Goal: Information Seeking & Learning: Learn about a topic

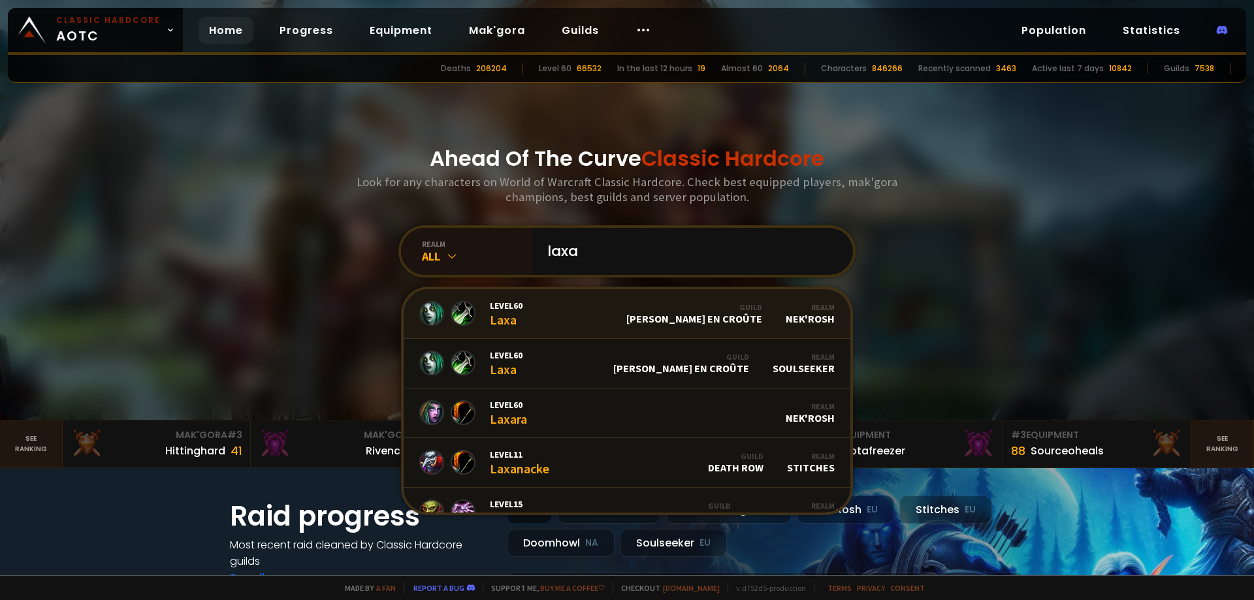
type input "laxa"
click at [509, 323] on div "Level 60 Laxa" at bounding box center [506, 314] width 33 height 28
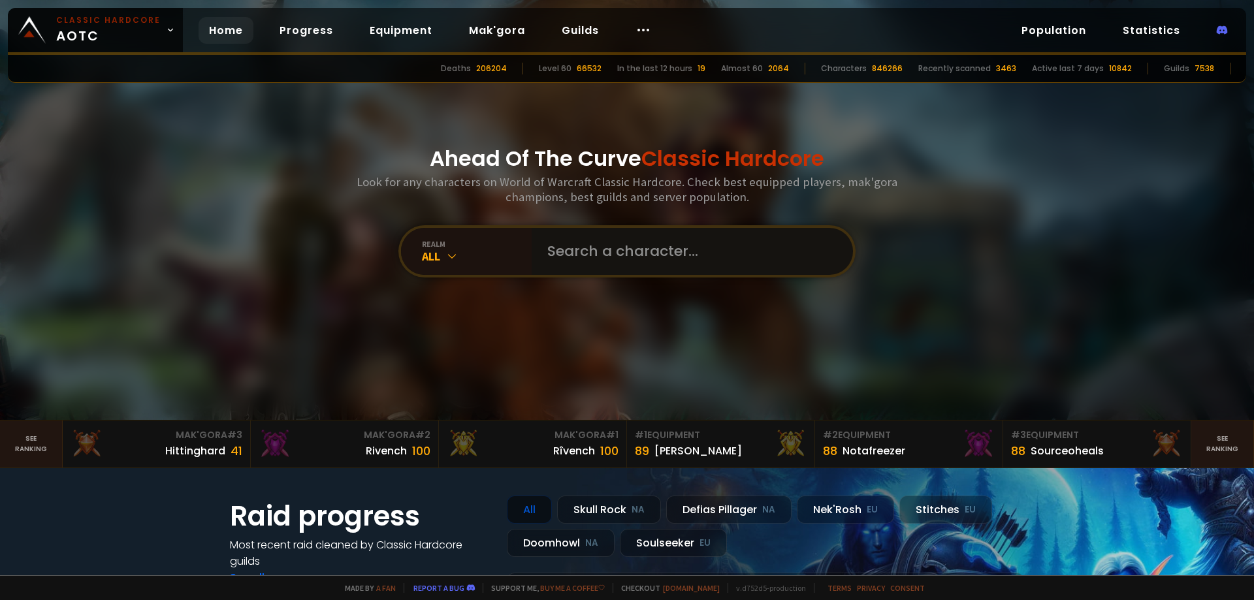
click at [593, 268] on input "text" at bounding box center [688, 251] width 298 height 47
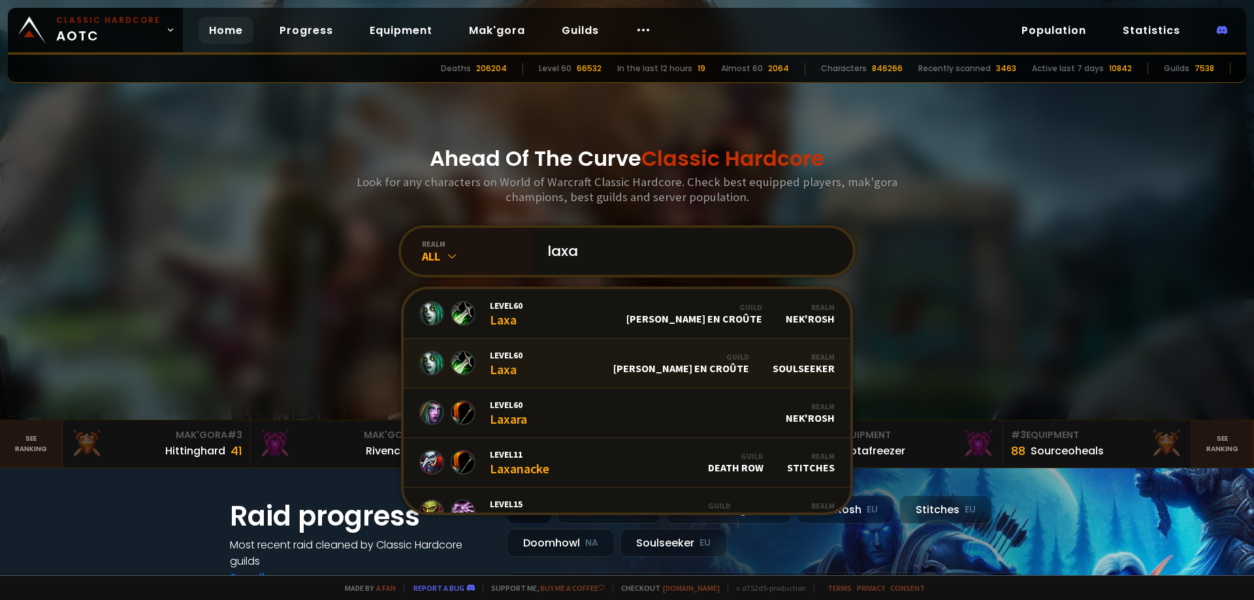
type input "laxa"
click at [551, 373] on link "Level 60 Laxa Guild [PERSON_NAME] en croûte Realm Soulseeker" at bounding box center [626, 364] width 447 height 50
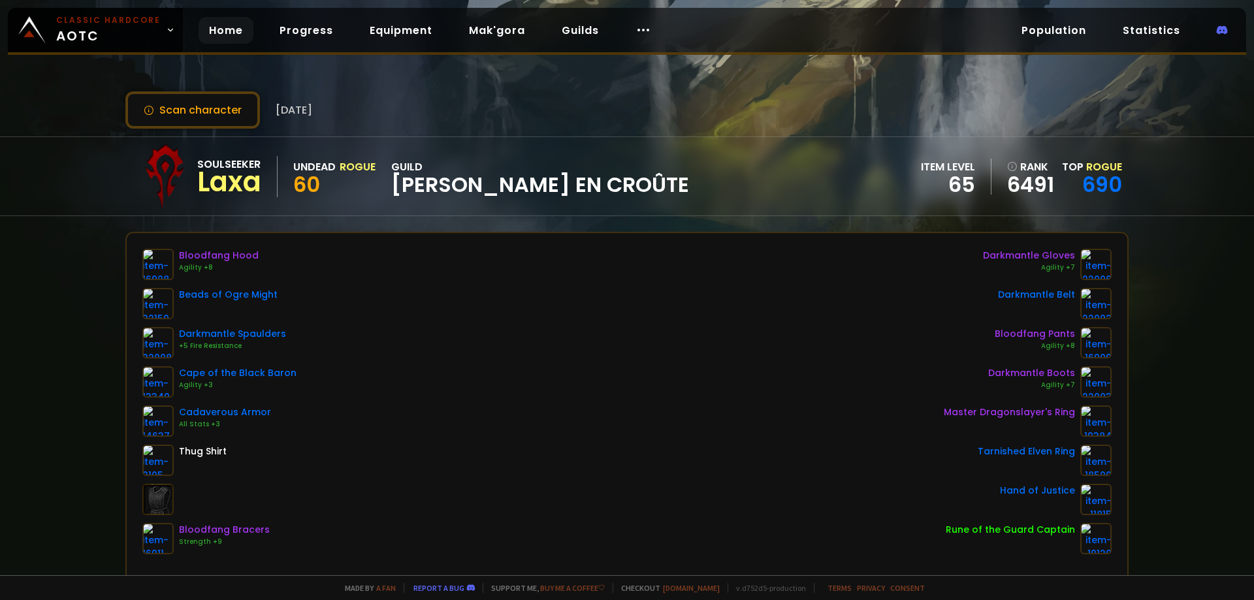
click at [230, 24] on link "Home" at bounding box center [225, 30] width 55 height 27
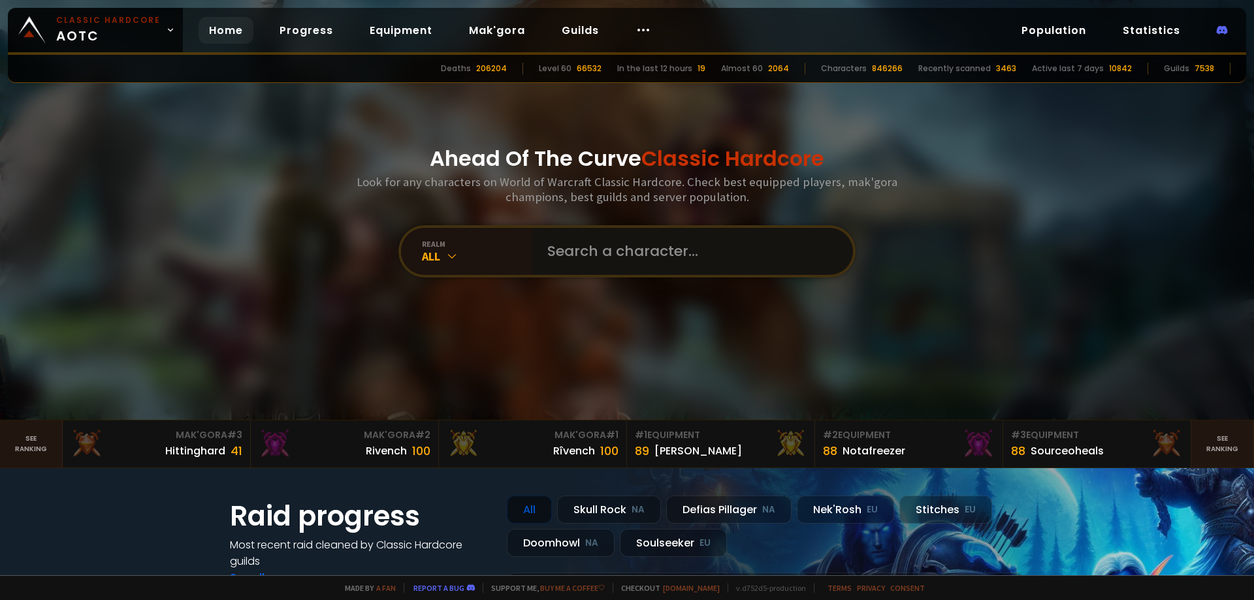
click at [684, 248] on input "text" at bounding box center [688, 251] width 298 height 47
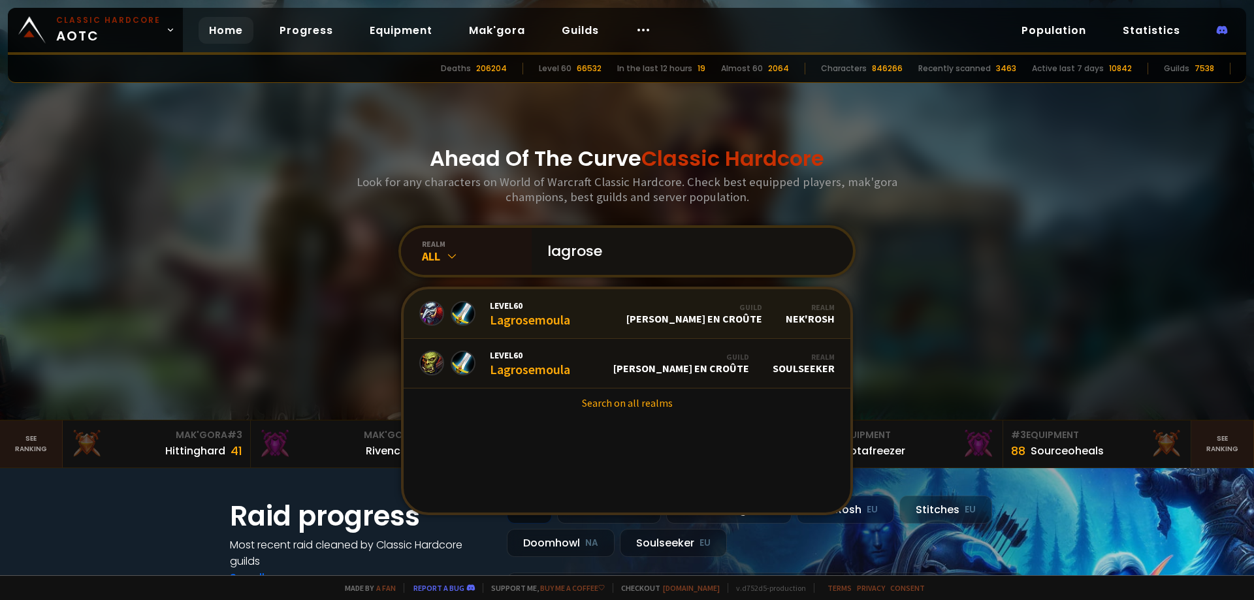
type input "lagrose"
click at [556, 303] on span "Level 60" at bounding box center [530, 306] width 80 height 12
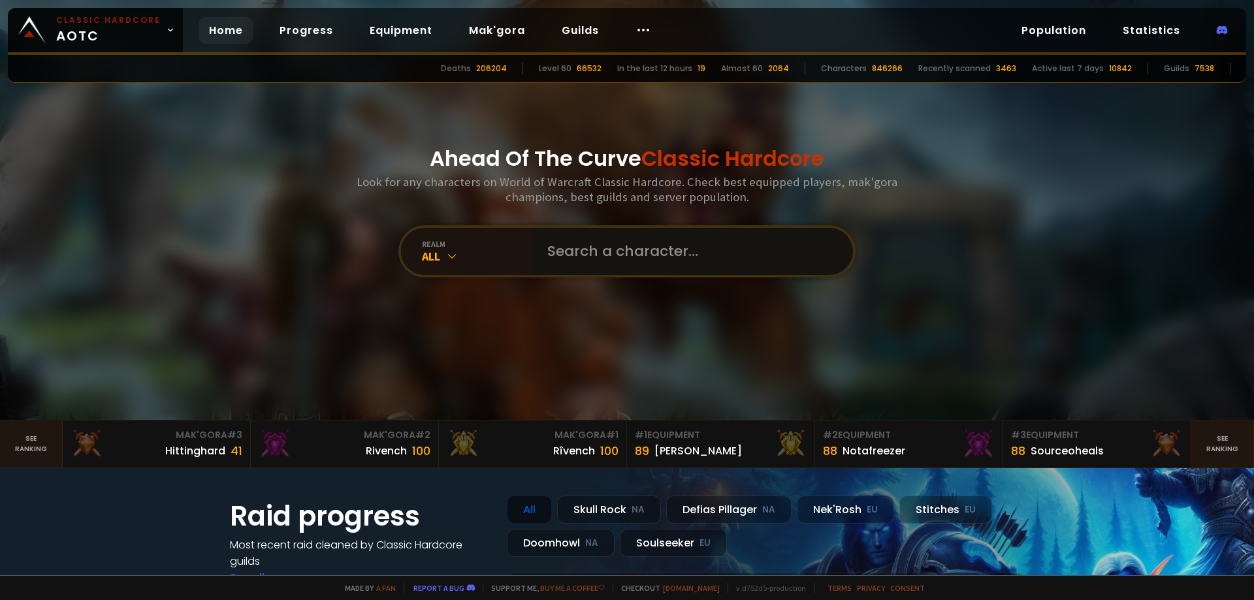
click at [586, 236] on input "text" at bounding box center [688, 251] width 298 height 47
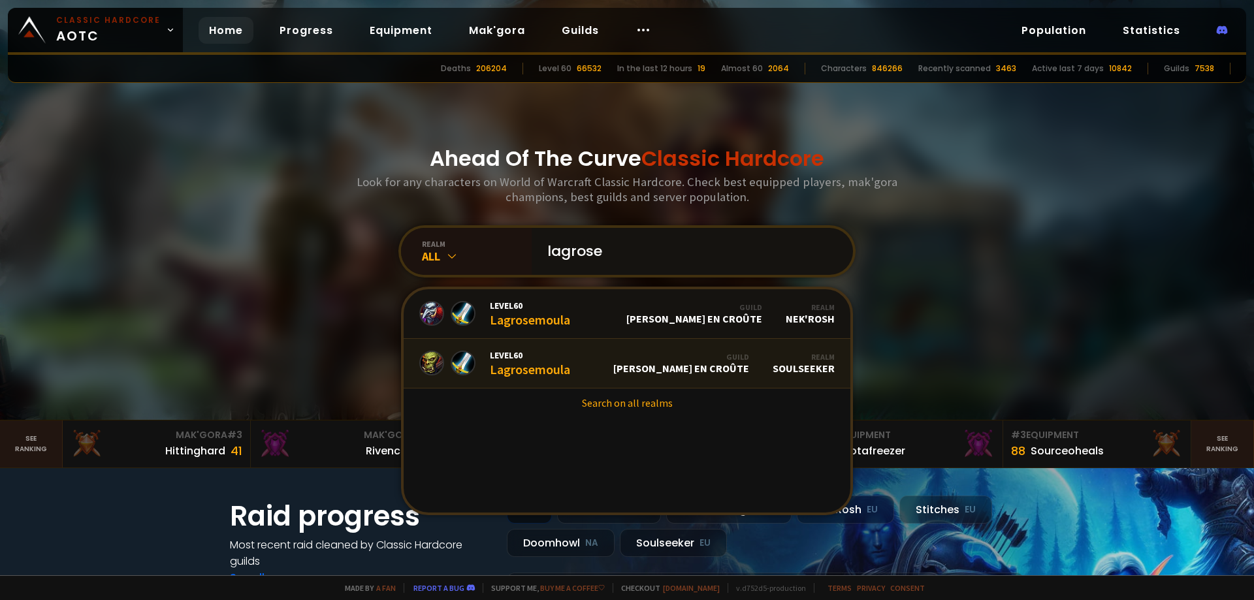
type input "lagrose"
click at [564, 358] on span "Level 60" at bounding box center [530, 355] width 80 height 12
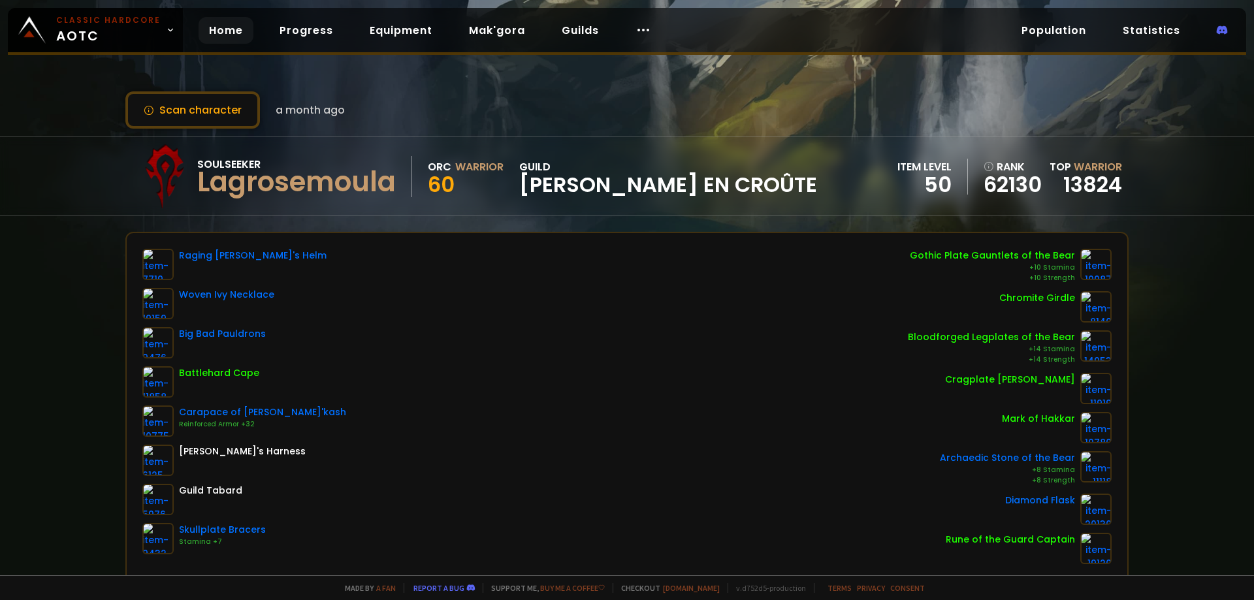
click at [204, 23] on link "Home" at bounding box center [225, 30] width 55 height 27
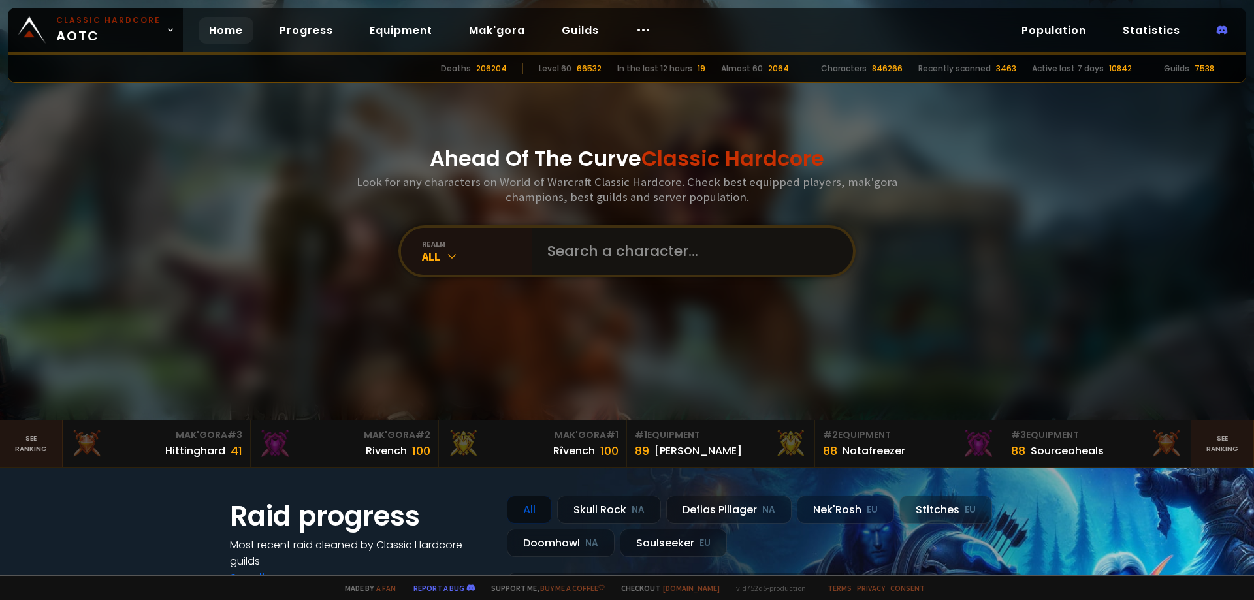
click at [585, 259] on input "text" at bounding box center [688, 251] width 298 height 47
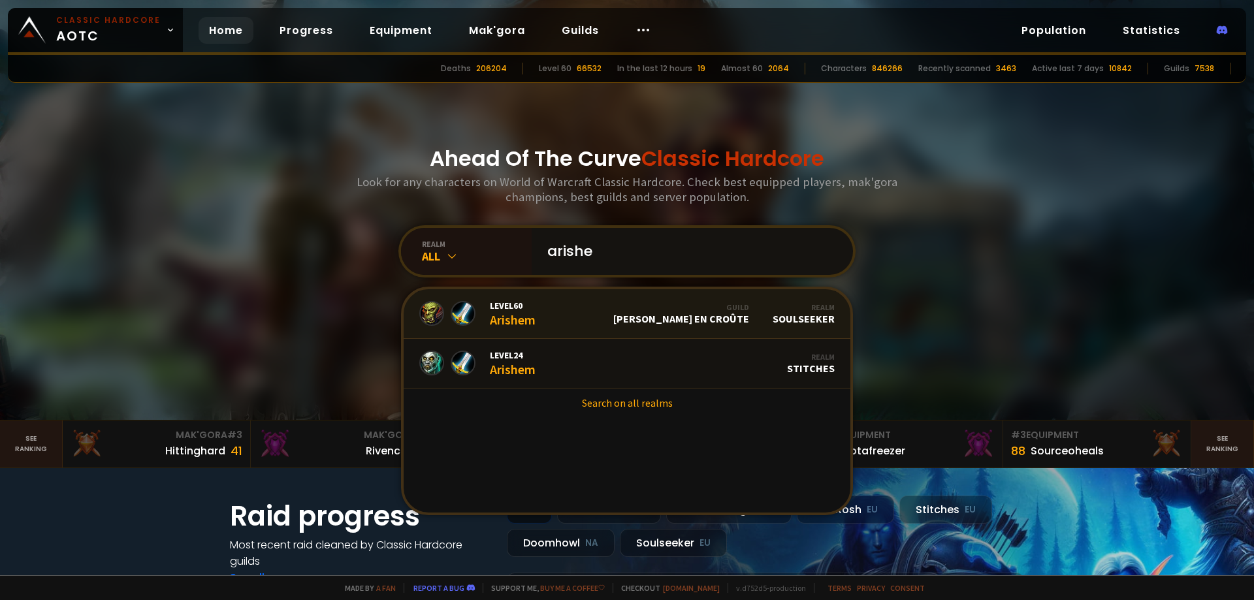
type input "arishe"
click at [546, 328] on link "Level 60 Arishem Guild [PERSON_NAME] en croûte Realm Soulseeker" at bounding box center [626, 314] width 447 height 50
